Goal: Task Accomplishment & Management: Complete application form

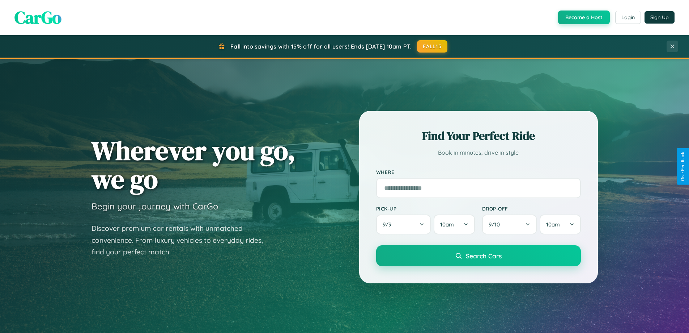
scroll to position [312, 0]
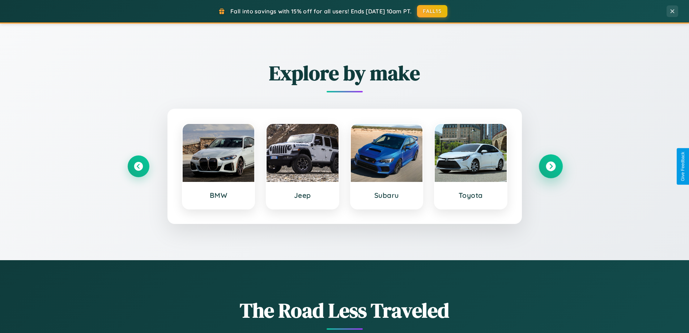
click at [551, 166] on icon at bounding box center [551, 166] width 10 height 10
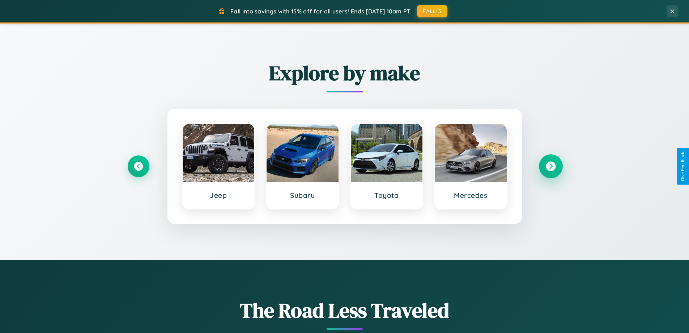
click at [551, 166] on icon at bounding box center [551, 166] width 10 height 10
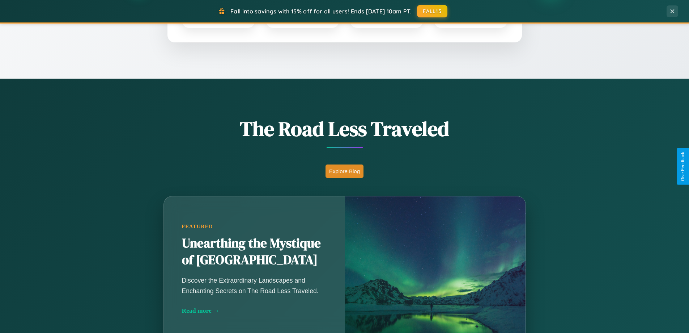
scroll to position [637, 0]
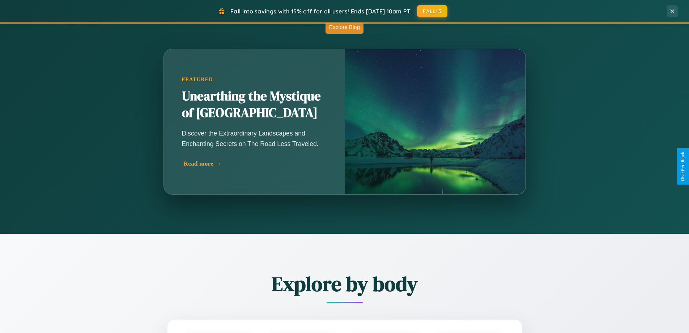
click at [255, 165] on div "Read more →" at bounding box center [256, 164] width 145 height 8
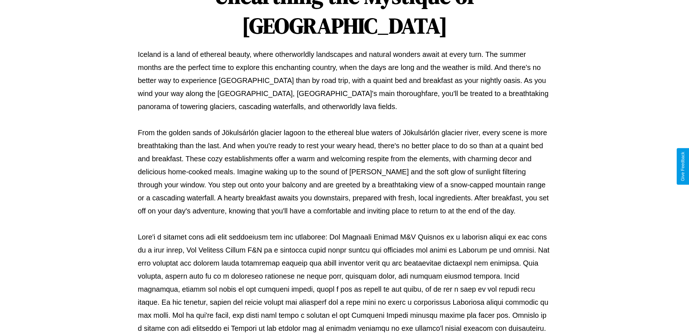
scroll to position [234, 0]
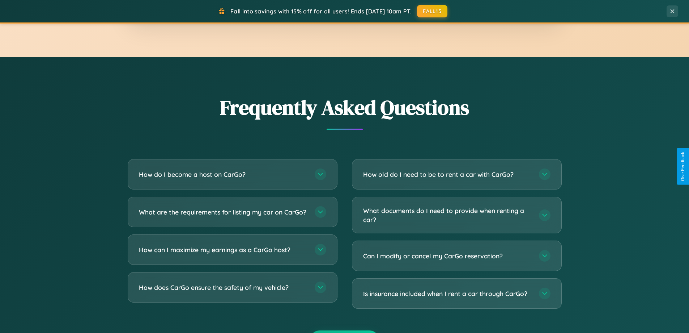
scroll to position [1392, 0]
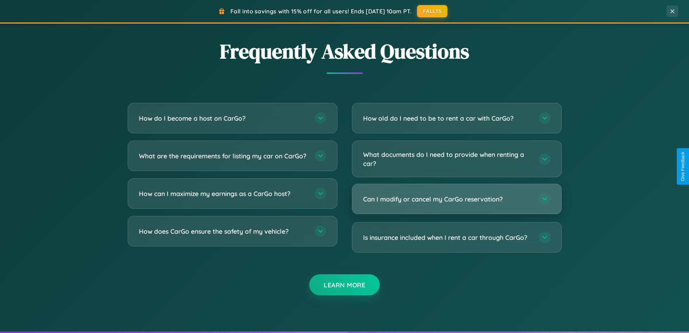
click at [457, 199] on h3 "Can I modify or cancel my CarGo reservation?" at bounding box center [447, 198] width 169 height 9
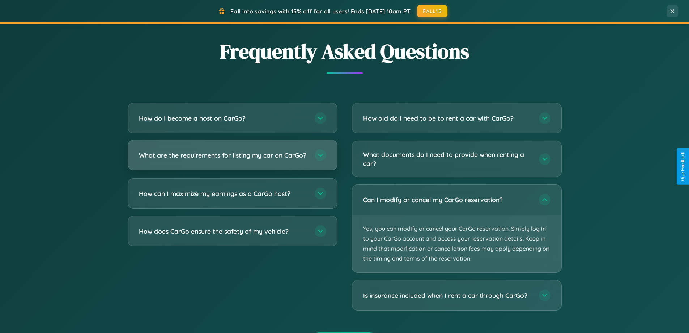
click at [232, 158] on h3 "What are the requirements for listing my car on CarGo?" at bounding box center [223, 155] width 169 height 9
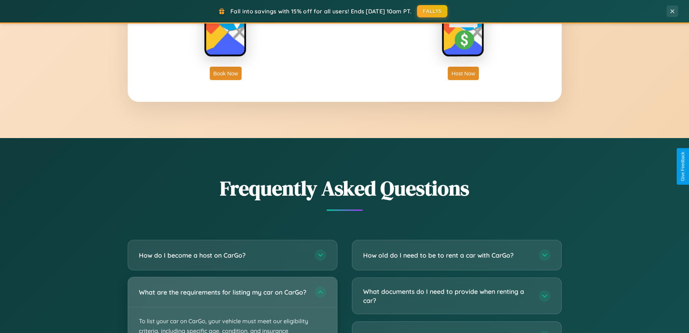
scroll to position [1163, 0]
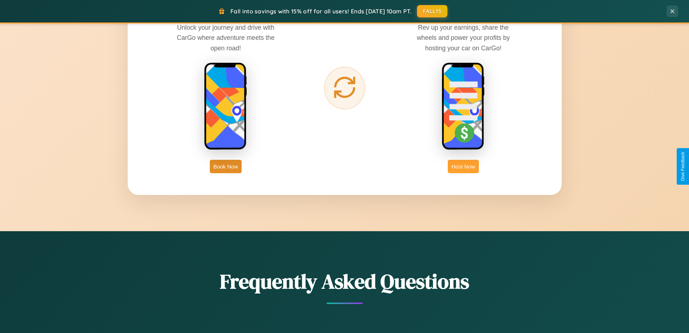
click at [464, 166] on button "Host Now" at bounding box center [463, 166] width 31 height 13
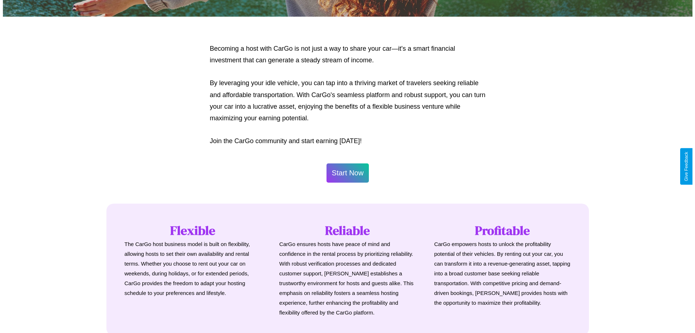
scroll to position [350, 0]
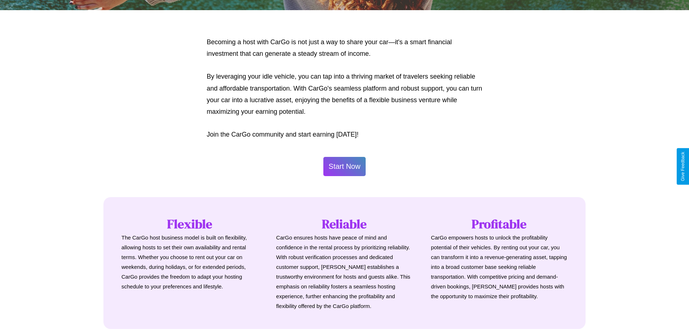
click at [344, 166] on button "Start Now" at bounding box center [344, 166] width 43 height 19
